Goal: Task Accomplishment & Management: Manage account settings

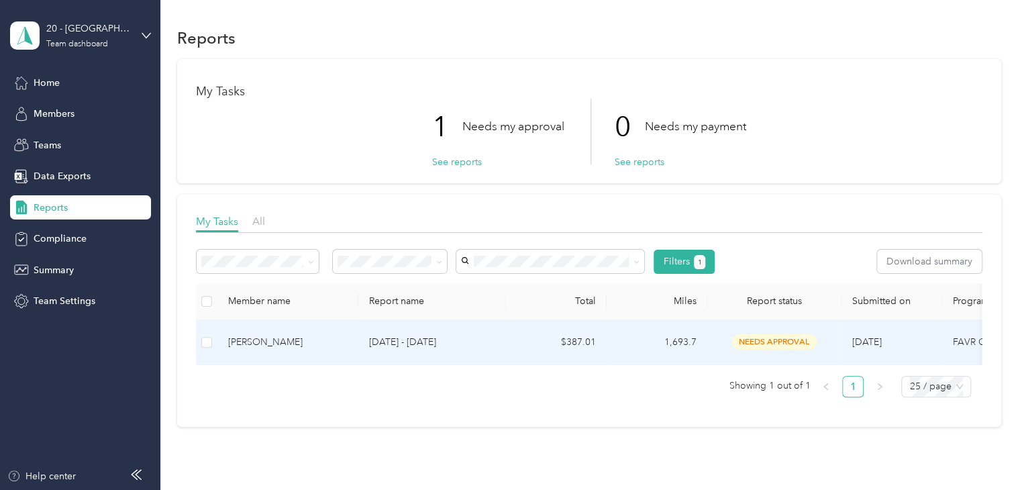
click at [759, 341] on span "needs approval" at bounding box center [774, 341] width 85 height 15
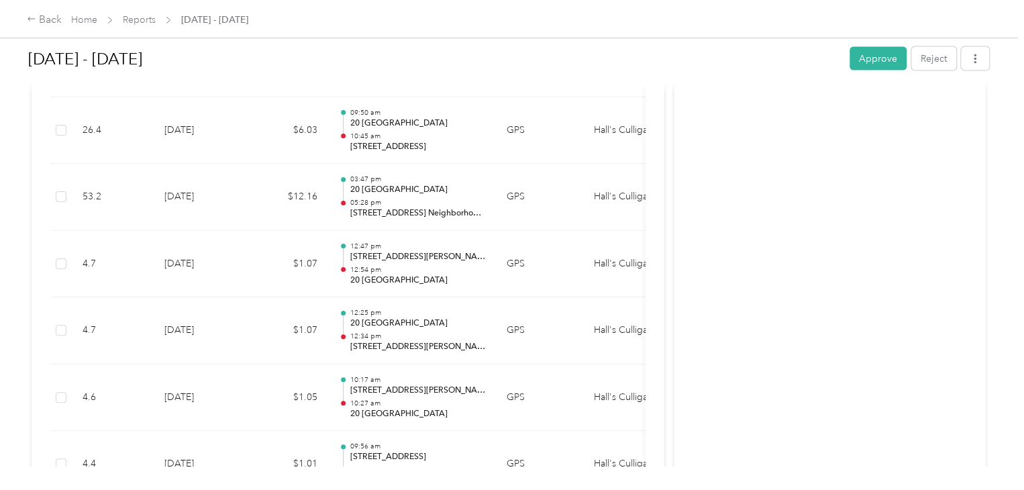
scroll to position [1368, 0]
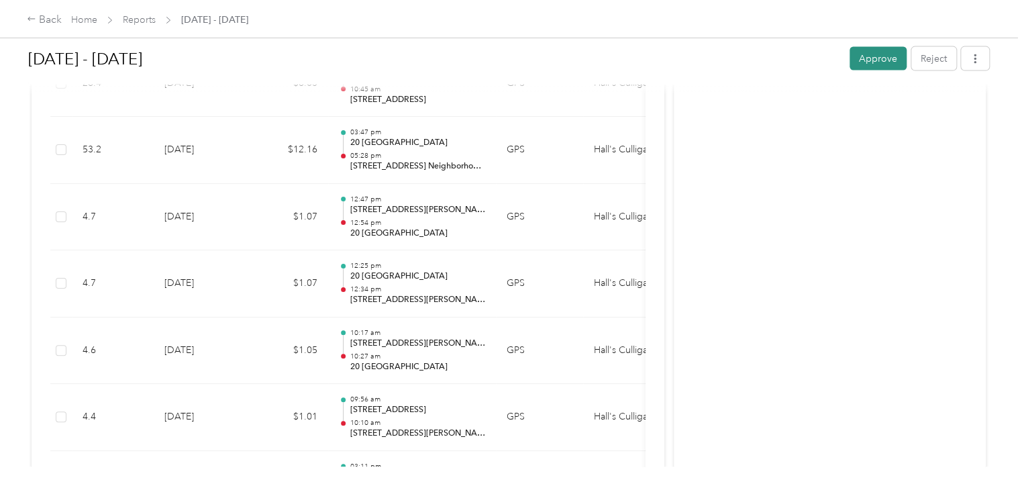
click at [869, 62] on button "Approve" at bounding box center [877, 58] width 57 height 23
